Goal: Navigation & Orientation: Find specific page/section

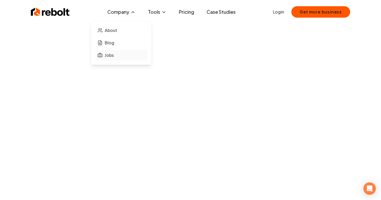
click at [107, 56] on span "Jobs" at bounding box center [109, 55] width 9 height 6
click at [116, 33] on span "About" at bounding box center [111, 30] width 12 height 6
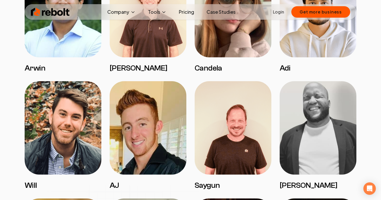
scroll to position [400, 0]
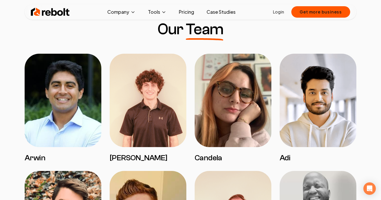
click at [158, 119] on img at bounding box center [148, 100] width 77 height 93
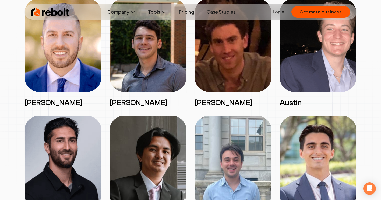
scroll to position [677, 0]
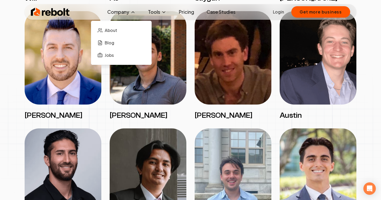
click at [126, 8] on button "Company" at bounding box center [121, 12] width 37 height 10
click at [109, 55] on span "Jobs" at bounding box center [109, 55] width 9 height 6
